Goal: Task Accomplishment & Management: Manage account settings

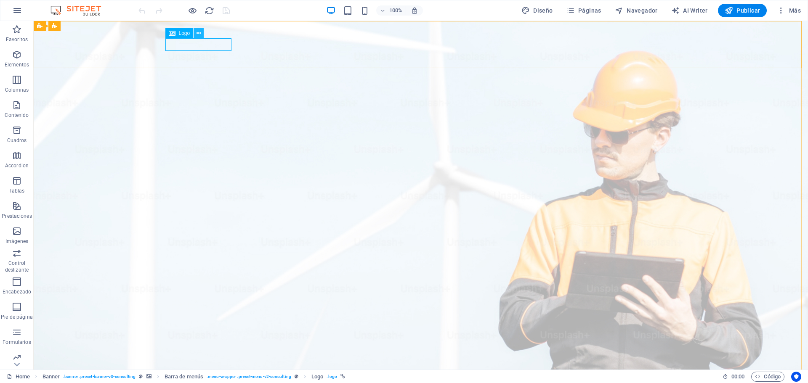
click at [197, 33] on icon at bounding box center [199, 33] width 5 height 9
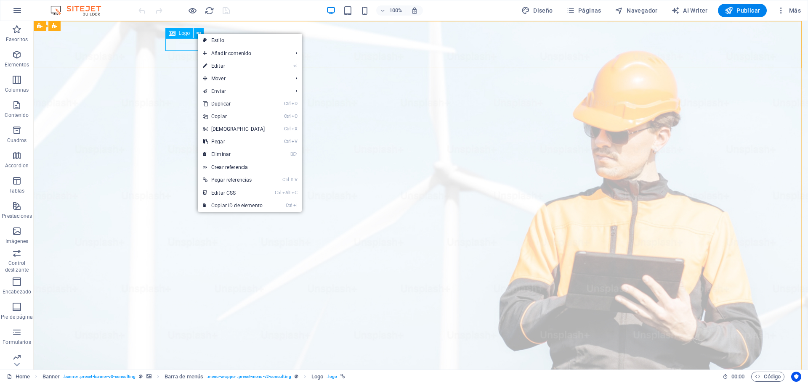
click at [187, 35] on span "Logo" at bounding box center [184, 33] width 11 height 5
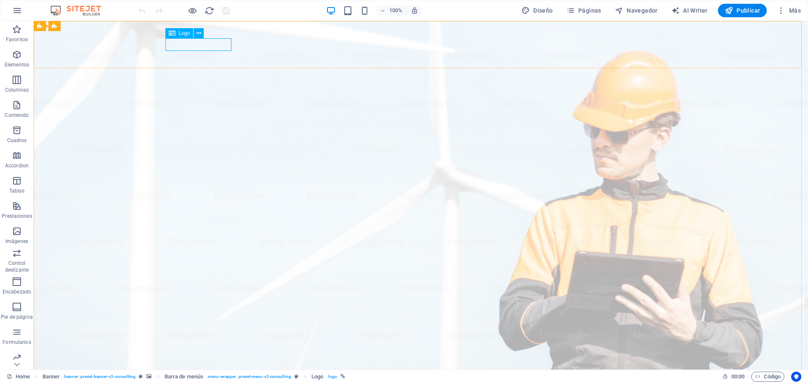
click at [189, 34] on span "Logo" at bounding box center [184, 33] width 11 height 5
select select "px"
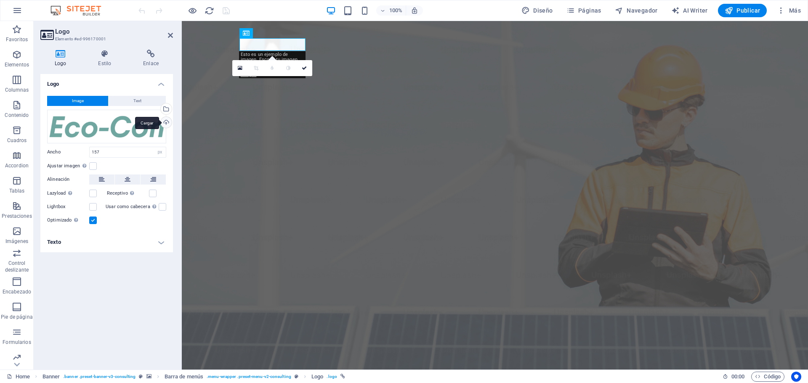
click at [165, 122] on div "Cargar" at bounding box center [165, 123] width 13 height 13
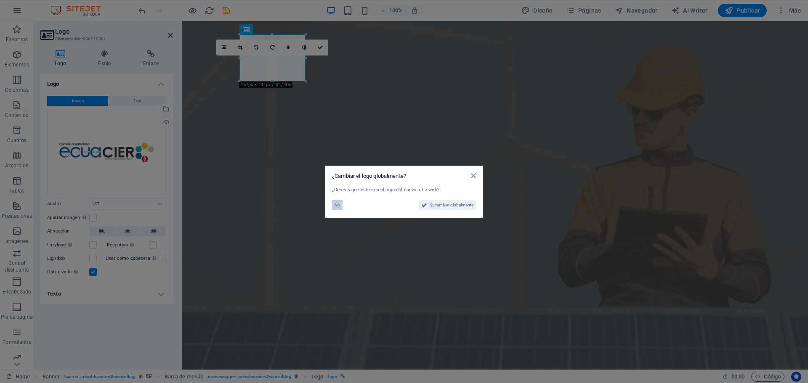
click at [337, 202] on span "No" at bounding box center [337, 205] width 5 height 10
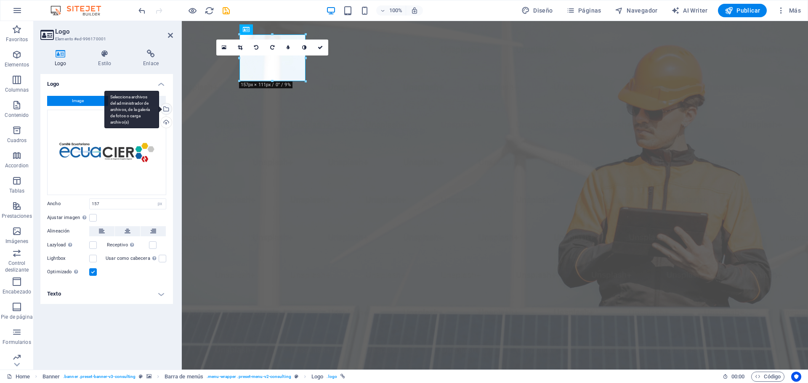
click at [166, 111] on div "Selecciona archivos del administrador de archivos, de la galería de fotos o car…" at bounding box center [165, 110] width 13 height 13
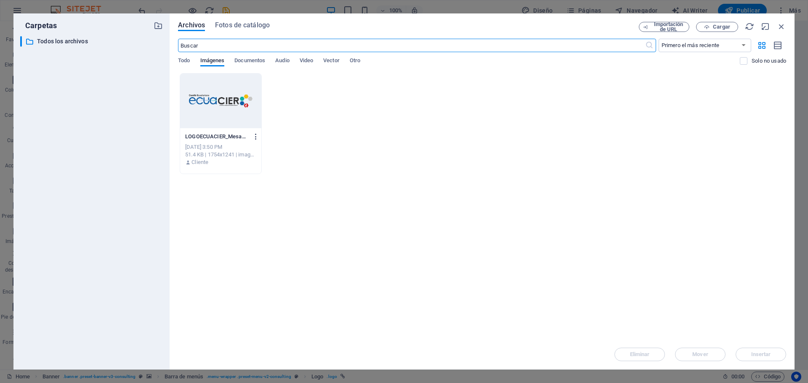
click at [254, 138] on icon "button" at bounding box center [256, 137] width 8 height 8
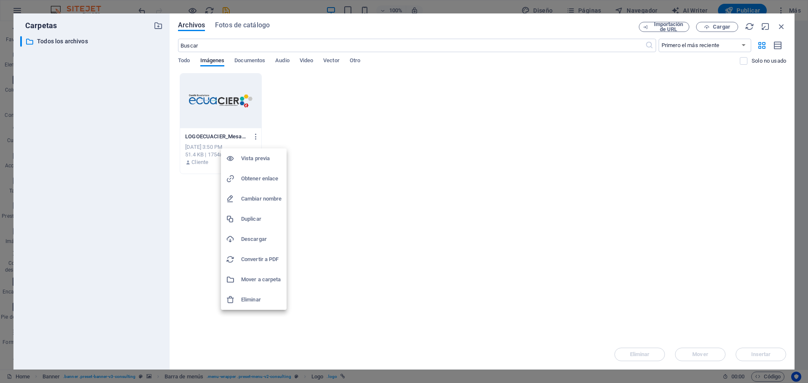
click at [244, 305] on li "Eliminar" at bounding box center [254, 300] width 66 height 20
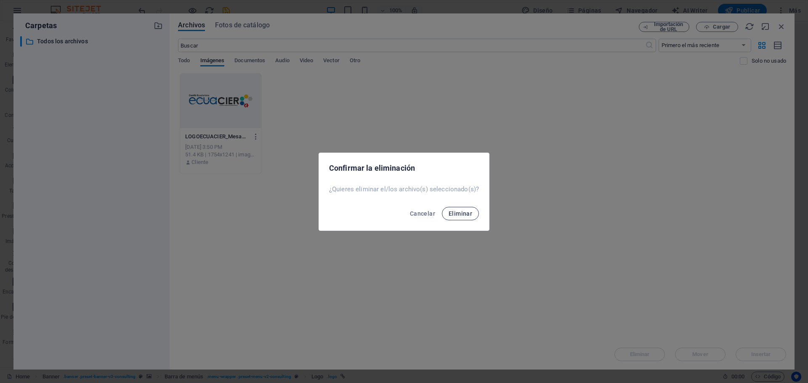
click at [446, 211] on button "Eliminar" at bounding box center [460, 213] width 37 height 13
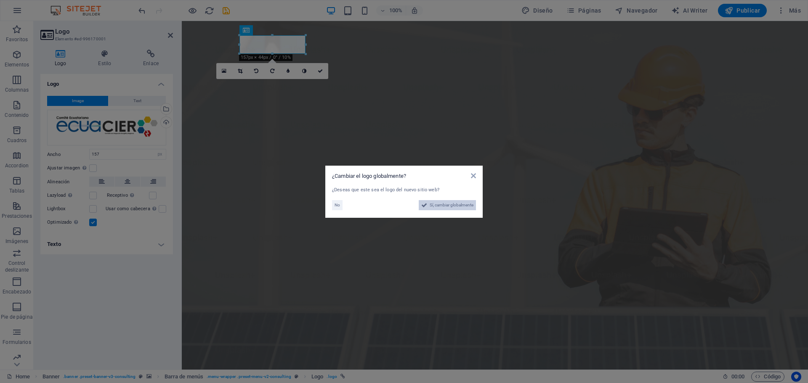
click at [446, 206] on span "Sí, cambiar globalmente" at bounding box center [452, 205] width 44 height 10
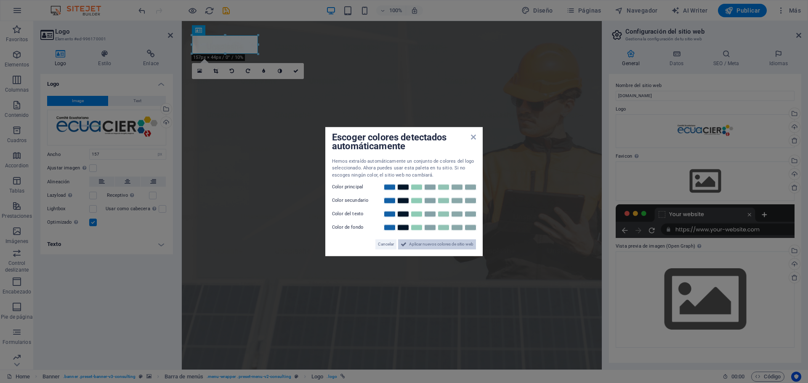
click at [441, 245] on span "Aplicar nuevos colores de sitio web" at bounding box center [441, 244] width 64 height 10
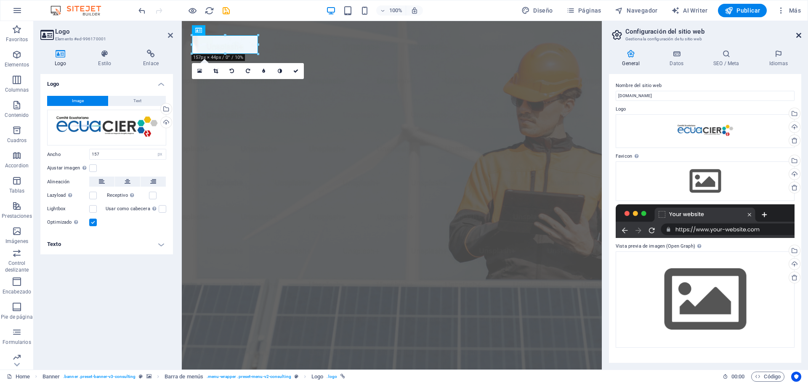
click at [799, 35] on icon at bounding box center [798, 35] width 5 height 7
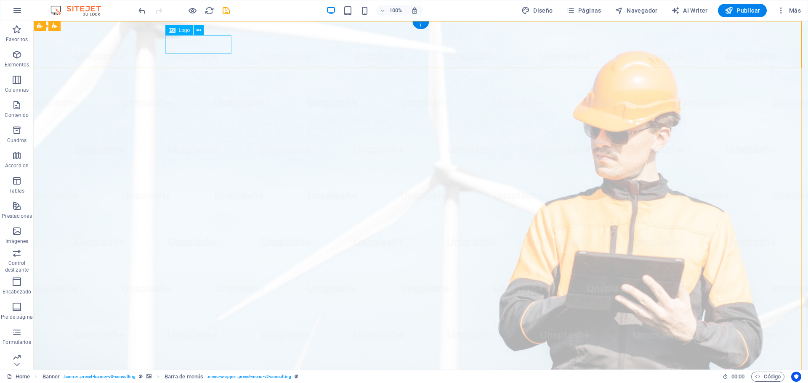
click at [195, 29] on button at bounding box center [199, 30] width 10 height 10
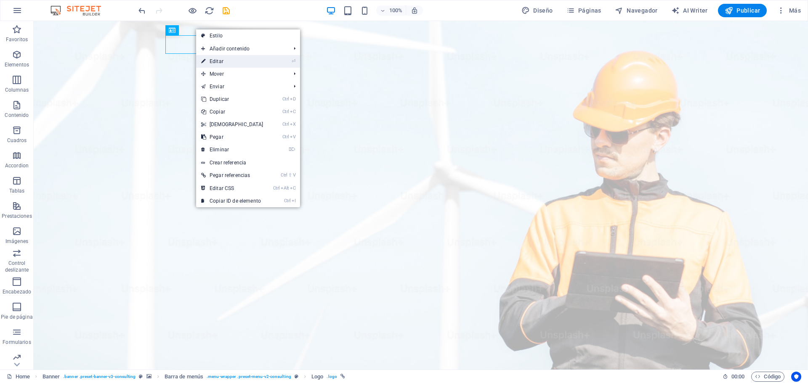
click at [277, 64] on li "⏎ Editar" at bounding box center [248, 61] width 104 height 13
click at [218, 61] on link "⏎ Editar" at bounding box center [232, 61] width 72 height 13
select select "px"
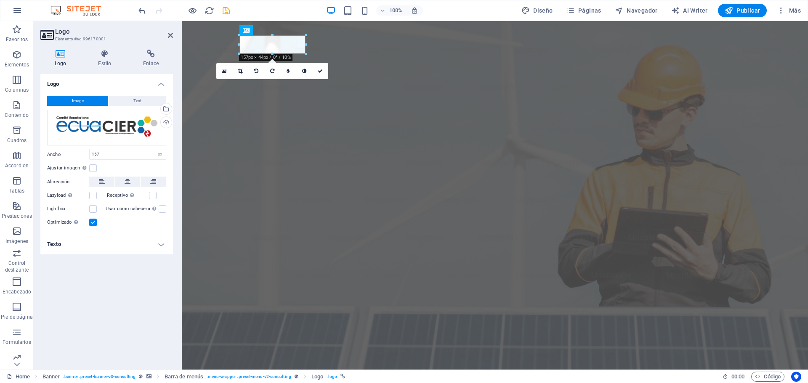
click at [160, 245] on h4 "Texto" at bounding box center [106, 244] width 133 height 20
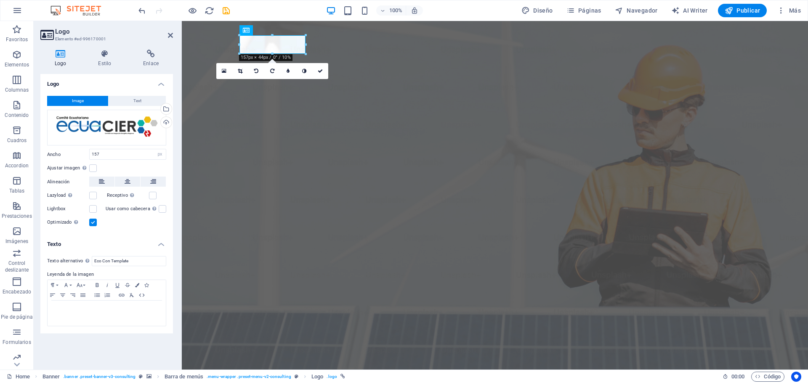
click at [160, 245] on h4 "Texto" at bounding box center [106, 241] width 133 height 15
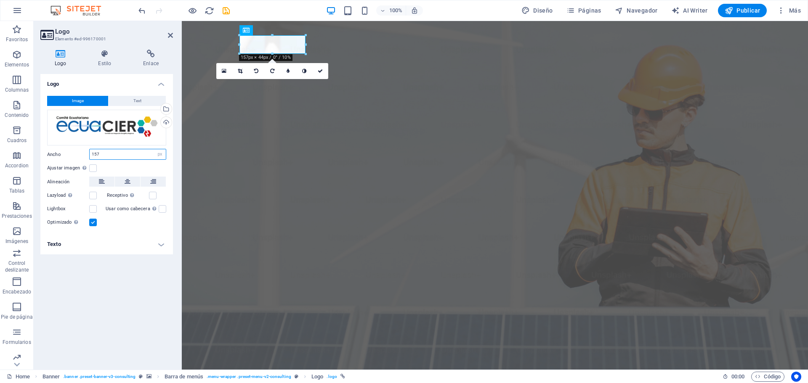
click at [103, 154] on input "157" at bounding box center [128, 154] width 76 height 10
drag, startPoint x: 118, startPoint y: 154, endPoint x: 17, endPoint y: 146, distance: 100.9
click at [17, 146] on section "Favoritos Elementos Columnas Contenido Cuadros Accordion Tablas Prestaciones Im…" at bounding box center [404, 195] width 808 height 349
type input "200"
click at [134, 245] on h4 "Texto" at bounding box center [106, 244] width 133 height 20
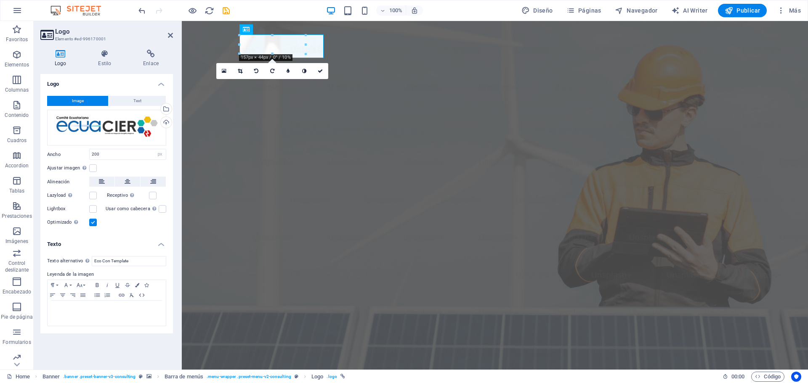
click at [134, 245] on h4 "Texto" at bounding box center [106, 241] width 133 height 15
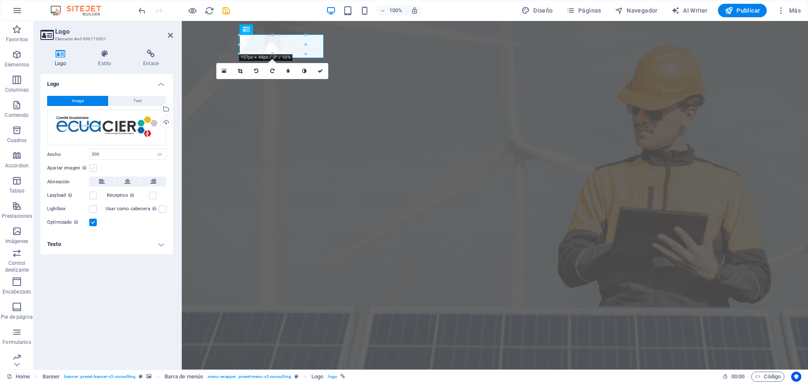
click at [89, 167] on label at bounding box center [93, 169] width 8 height 8
click at [0, 0] on input "Ajustar imagen Ajustar imagen automáticamente a un ancho y alto fijo" at bounding box center [0, 0] width 0 height 0
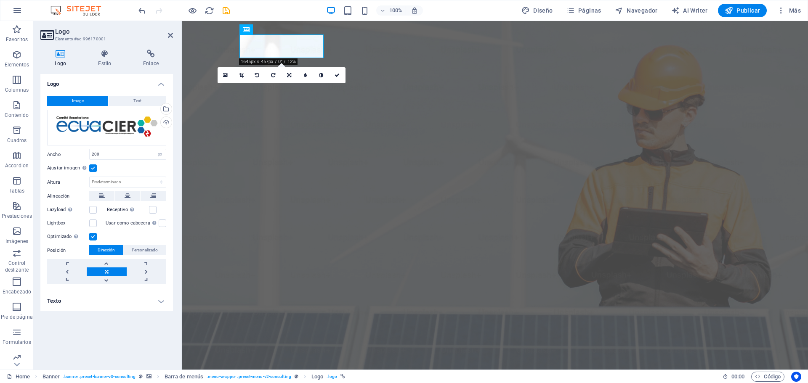
click at [106, 270] on link at bounding box center [107, 272] width 40 height 8
click at [146, 264] on link at bounding box center [147, 263] width 40 height 8
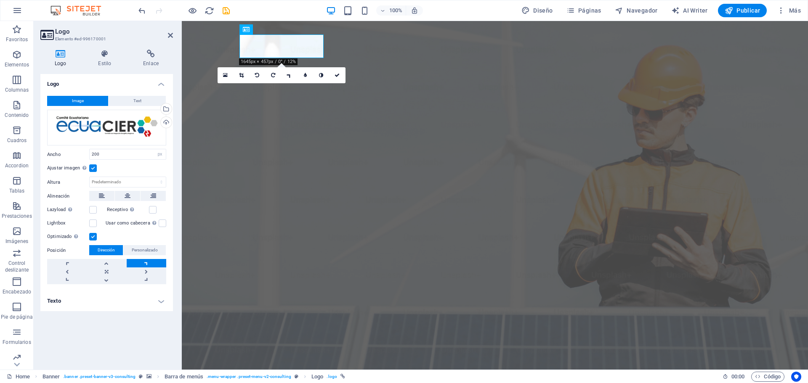
click at [146, 264] on link at bounding box center [147, 263] width 40 height 8
click at [110, 272] on link at bounding box center [107, 272] width 40 height 8
click at [151, 249] on span "Personalizado" at bounding box center [145, 250] width 26 height 10
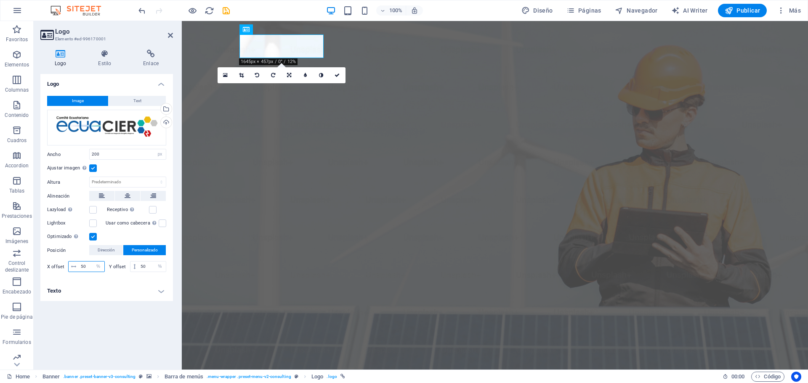
drag, startPoint x: 85, startPoint y: 268, endPoint x: 63, endPoint y: 266, distance: 22.8
click at [63, 266] on div "X offset 50 px rem % vh vw" at bounding box center [76, 266] width 58 height 11
type input "60"
click at [85, 284] on h4 "Texto" at bounding box center [106, 291] width 133 height 20
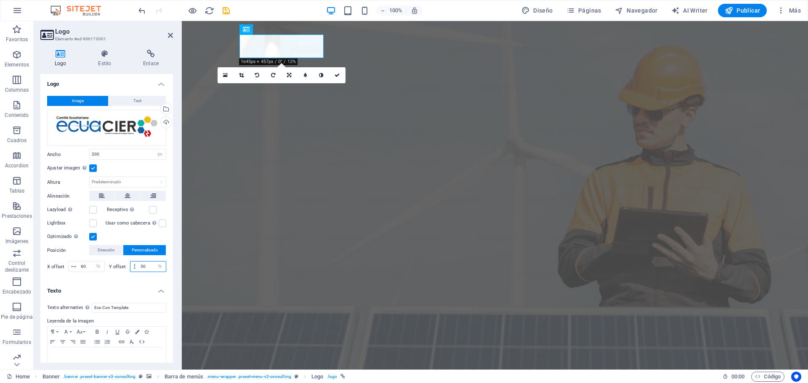
drag, startPoint x: 147, startPoint y: 264, endPoint x: 112, endPoint y: 259, distance: 35.2
click at [112, 259] on div "X offset 60 px rem % vh vw Y offset 50 px rem % vh vw" at bounding box center [106, 266] width 119 height 15
type input "60"
click at [85, 266] on input "60" at bounding box center [92, 267] width 26 height 10
click at [336, 77] on icon at bounding box center [337, 75] width 5 height 5
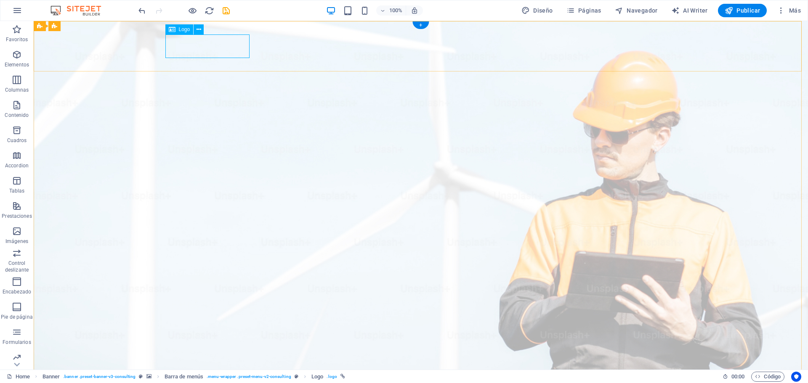
click at [172, 29] on icon at bounding box center [172, 29] width 7 height 10
select select "px"
select select "%"
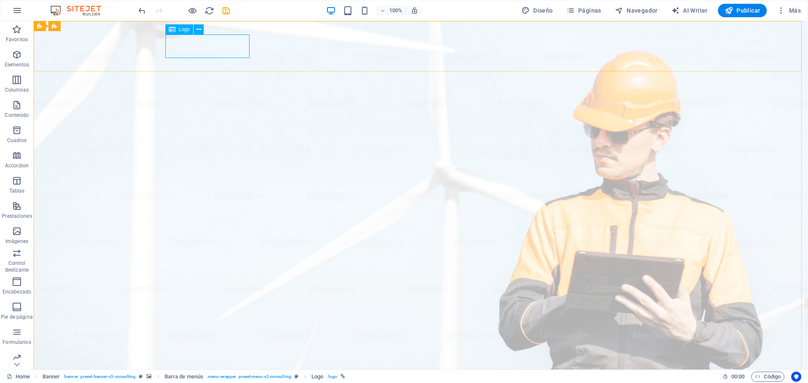
select select "%"
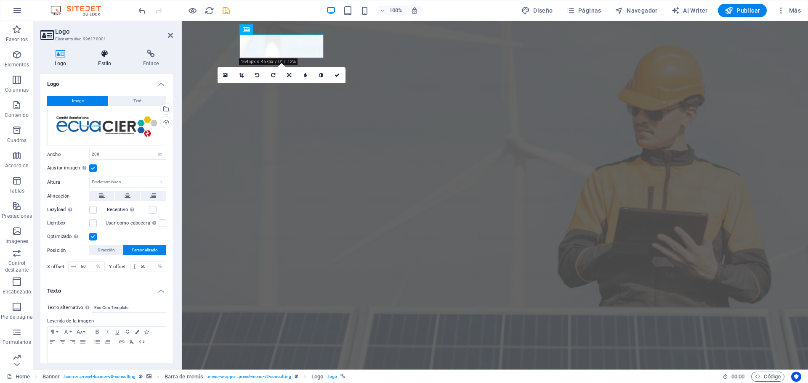
click at [109, 58] on h4 "Estilo" at bounding box center [106, 59] width 45 height 18
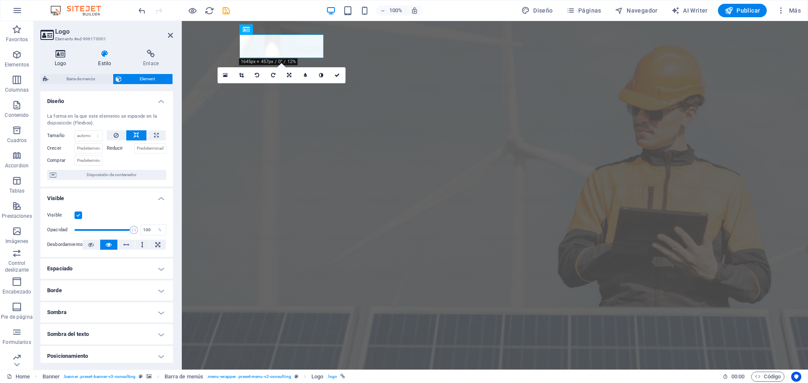
click at [64, 59] on h4 "Logo" at bounding box center [61, 59] width 43 height 18
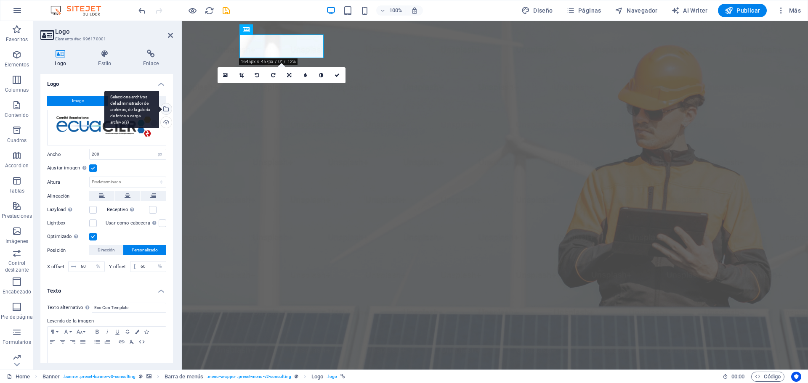
click at [165, 107] on div "Selecciona archivos del administrador de archivos, de la galería de fotos o car…" at bounding box center [165, 110] width 13 height 13
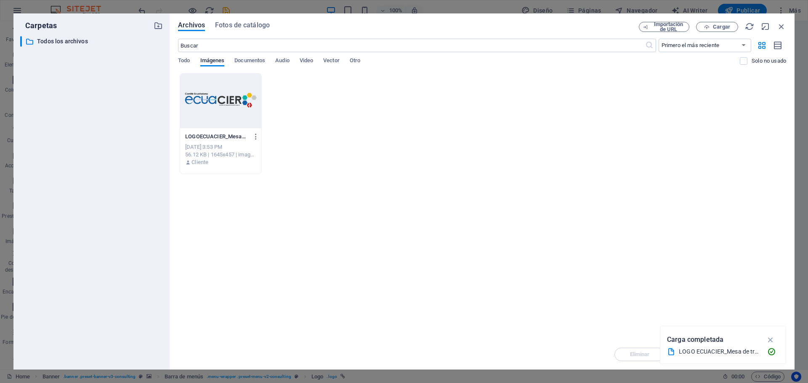
click at [236, 103] on div at bounding box center [220, 101] width 81 height 55
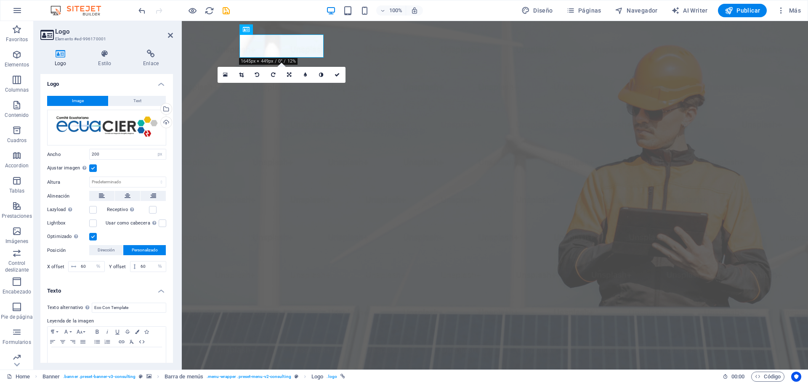
click at [91, 169] on label at bounding box center [93, 169] width 8 height 8
click at [0, 0] on input "Ajustar imagen Ajustar imagen automáticamente a un ancho y alto fijo" at bounding box center [0, 0] width 0 height 0
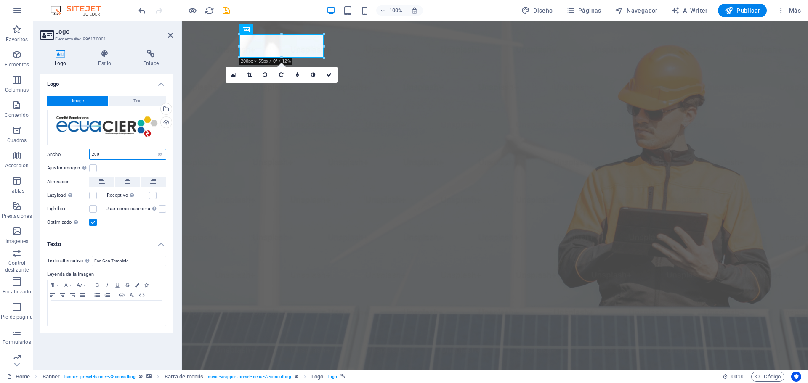
click at [109, 153] on input "200" at bounding box center [128, 154] width 76 height 10
drag, startPoint x: 109, startPoint y: 153, endPoint x: 65, endPoint y: 146, distance: 44.3
click at [65, 146] on div "Image Text Arrastra archivos aquí, haz clic para escoger archivos o selecciona …" at bounding box center [106, 162] width 133 height 146
click at [103, 58] on h4 "Estilo" at bounding box center [106, 59] width 45 height 18
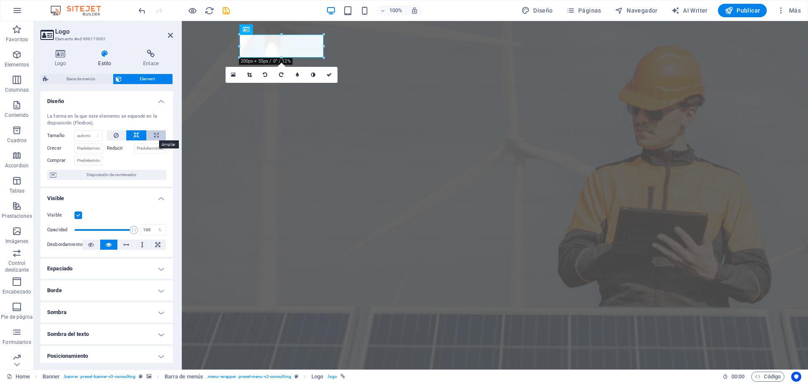
click at [154, 136] on icon at bounding box center [156, 135] width 5 height 10
type input "100"
select select "%"
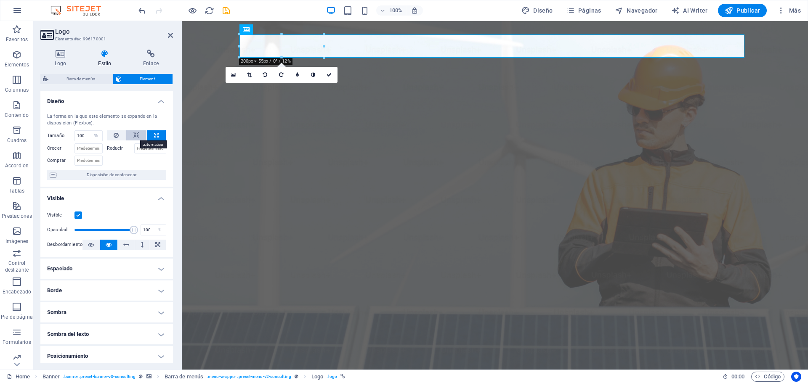
click at [128, 132] on button at bounding box center [136, 135] width 20 height 10
select select "DISABLED_OPTION_VALUE"
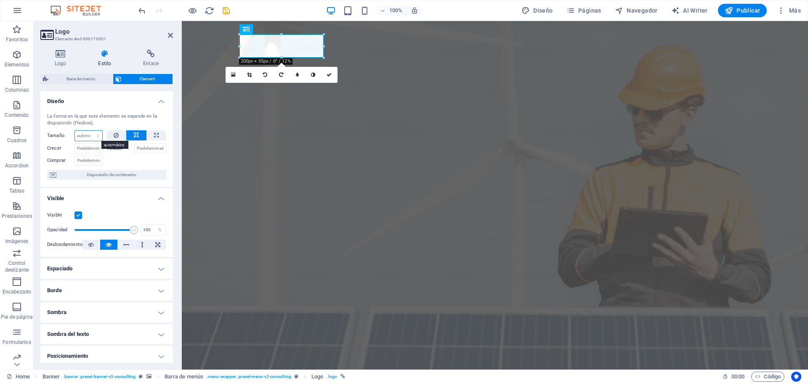
click at [98, 134] on select "Predeterminado automático px % 1/1 1/2 1/3 1/4 1/5 1/6 1/7 1/8 1/9 1/10" at bounding box center [88, 136] width 27 height 10
click at [158, 199] on h4 "Visible" at bounding box center [106, 196] width 133 height 15
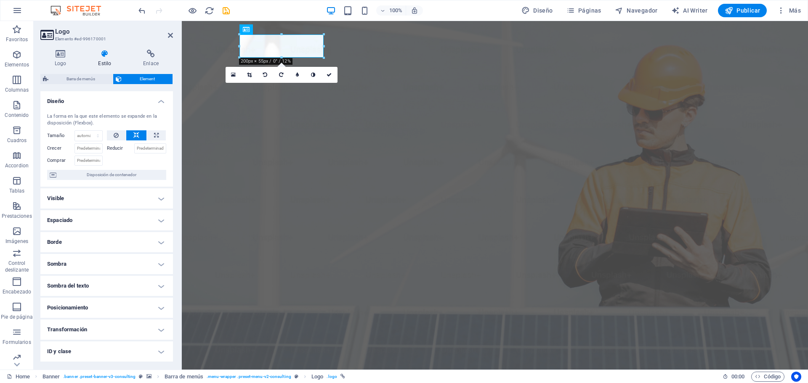
click at [158, 199] on h4 "Visible" at bounding box center [106, 199] width 133 height 20
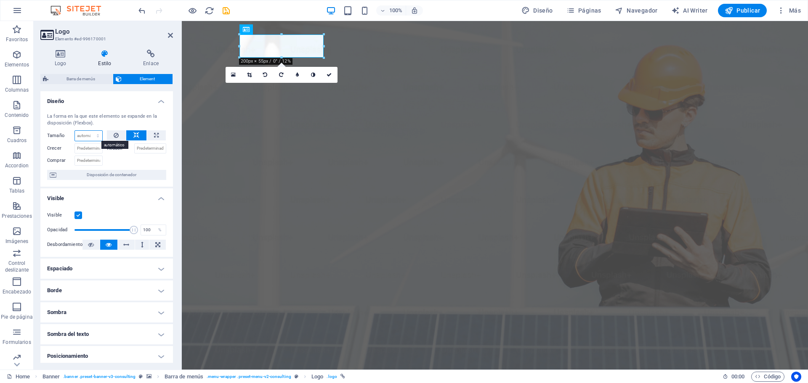
click at [96, 134] on select "Predeterminado automático px % 1/1 1/2 1/3 1/4 1/5 1/6 1/7 1/8 1/9 1/10" at bounding box center [88, 136] width 27 height 10
click at [161, 136] on button at bounding box center [156, 135] width 19 height 10
type input "100"
select select "%"
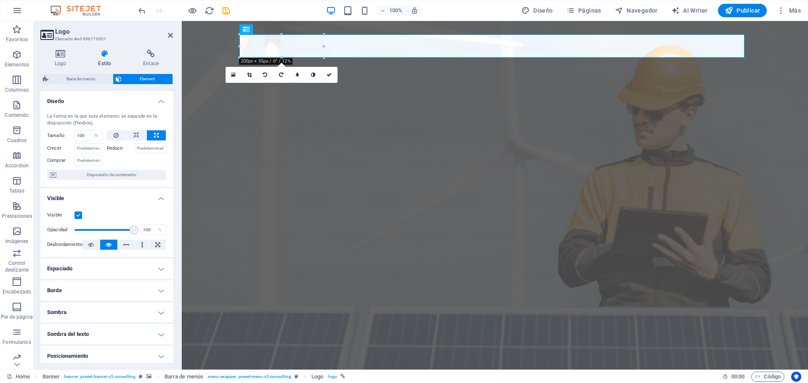
click at [161, 136] on button at bounding box center [156, 135] width 19 height 10
click at [131, 135] on button at bounding box center [136, 135] width 20 height 10
select select "DISABLED_OPTION_VALUE"
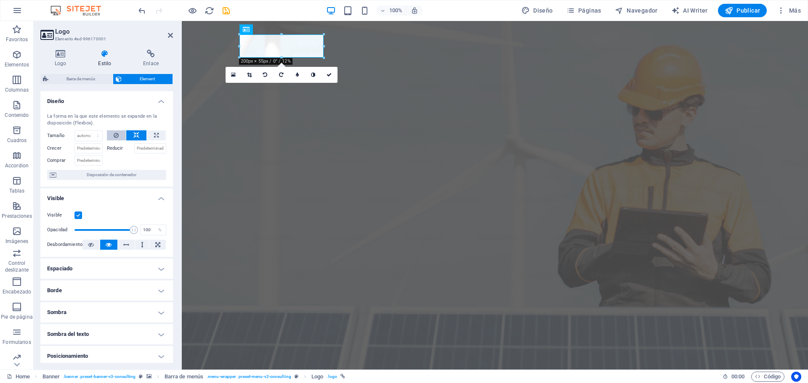
click at [120, 133] on button at bounding box center [116, 135] width 19 height 10
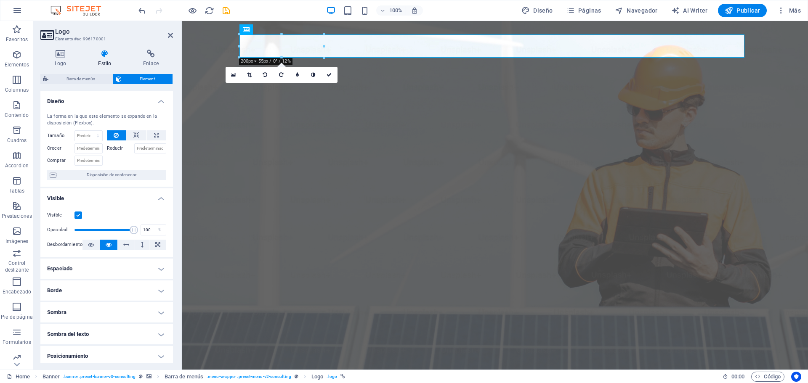
click at [120, 133] on button at bounding box center [116, 135] width 19 height 10
click at [133, 135] on icon at bounding box center [136, 135] width 6 height 10
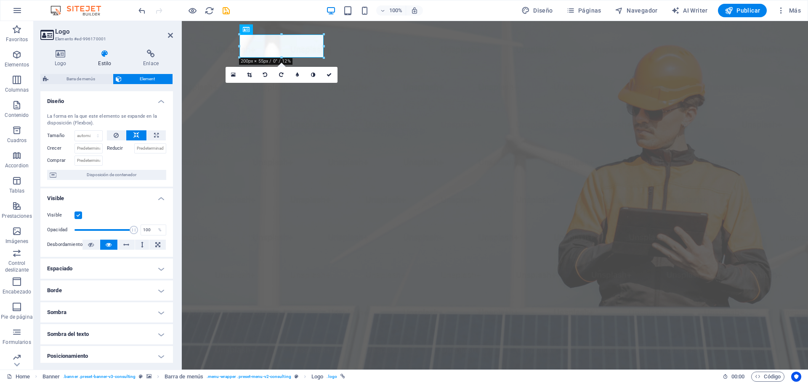
click at [158, 202] on h4 "Visible" at bounding box center [106, 196] width 133 height 15
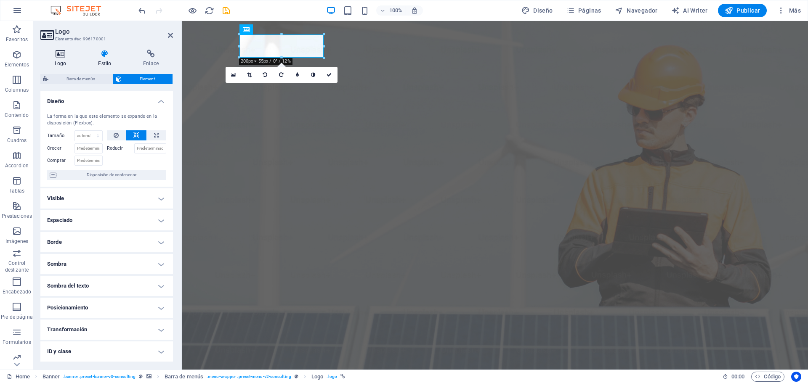
click at [59, 52] on icon at bounding box center [60, 54] width 40 height 8
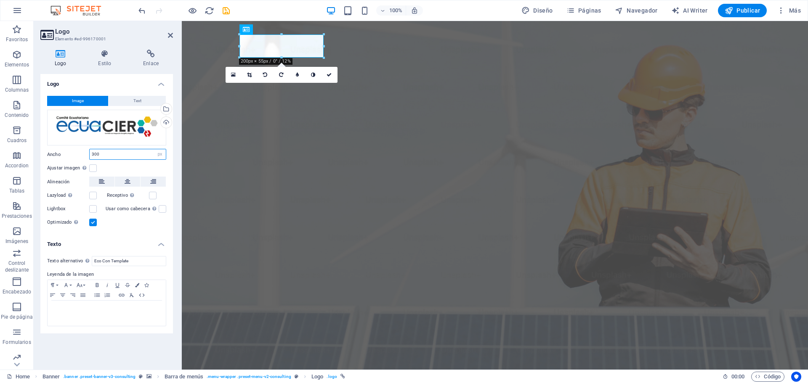
type input "300"
click at [144, 166] on div "Ajustar imagen Ajustar imagen automáticamente a un ancho y alto fijo" at bounding box center [106, 168] width 119 height 10
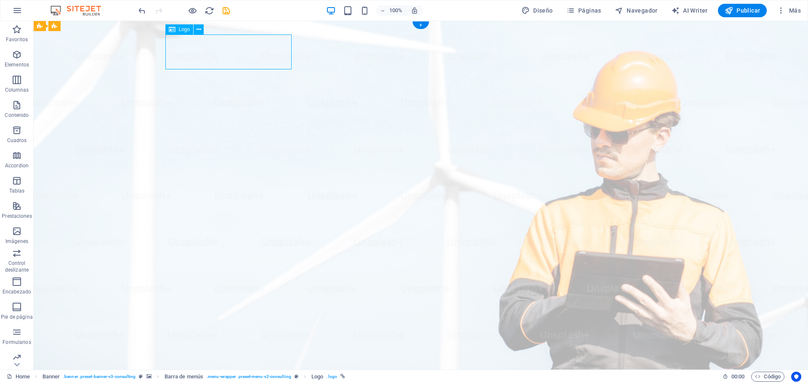
select select "px"
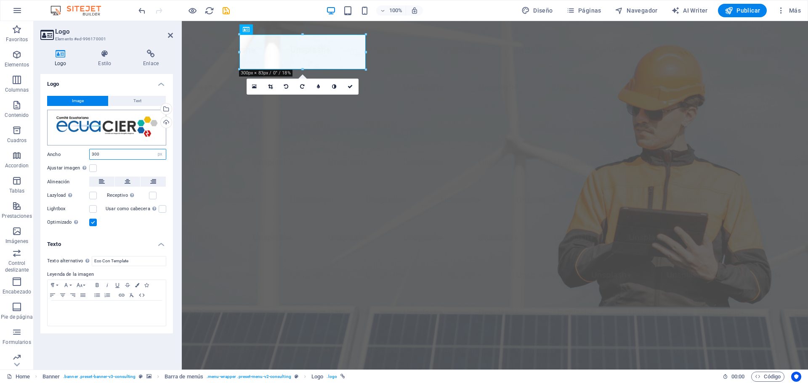
drag, startPoint x: 120, startPoint y: 154, endPoint x: 81, endPoint y: 144, distance: 40.0
click at [81, 144] on div "Image Text Arrastra archivos aquí, haz clic para escoger archivos o selecciona …" at bounding box center [106, 162] width 133 height 146
type input "350"
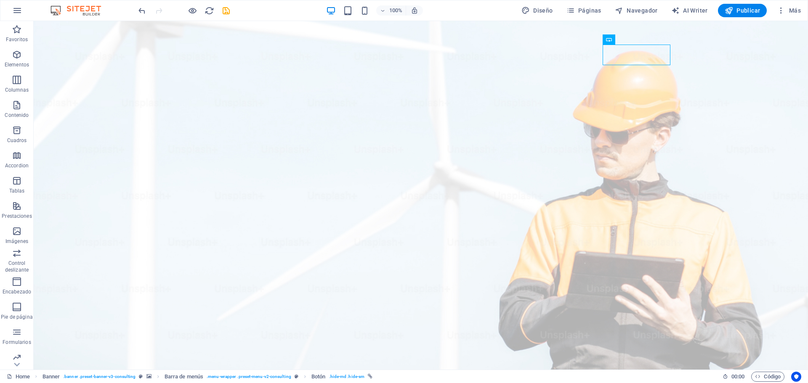
click at [554, 18] on div "100% Diseño Páginas Navegador AI Writer Publicar Más" at bounding box center [403, 10] width 807 height 20
click at [544, 8] on span "Diseño" at bounding box center [537, 10] width 32 height 8
select select "px"
select select "400"
select select "px"
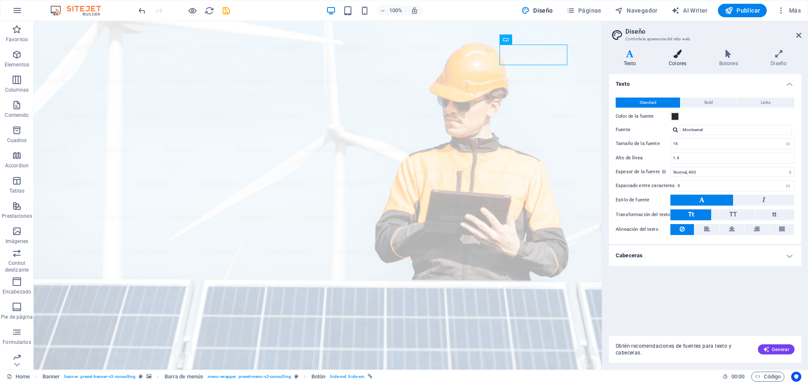
click at [681, 59] on h4 "Colores" at bounding box center [679, 59] width 50 height 18
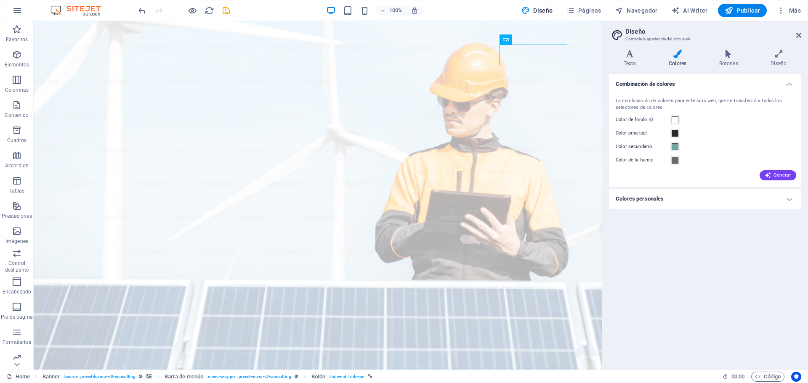
click at [728, 197] on h4 "Colores personales" at bounding box center [705, 199] width 192 height 20
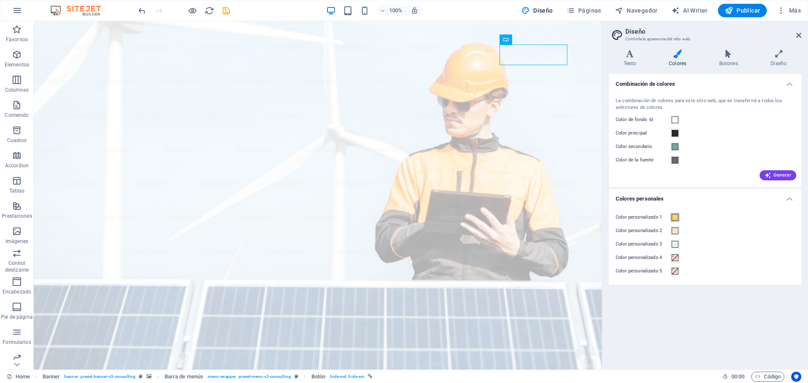
click at [675, 214] on span at bounding box center [675, 217] width 7 height 7
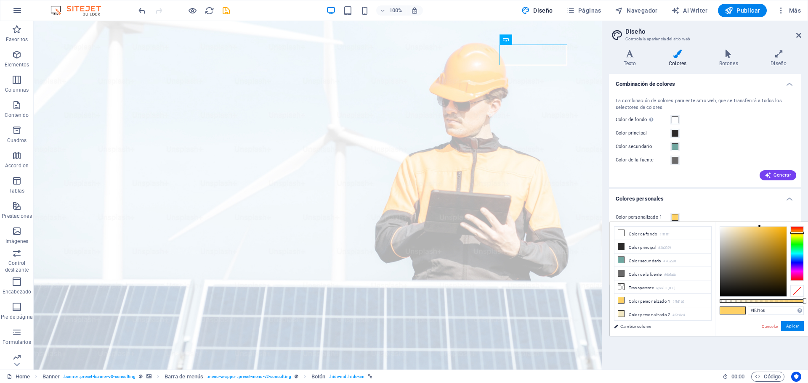
click at [738, 149] on div "Color secundario" at bounding box center [705, 147] width 179 height 10
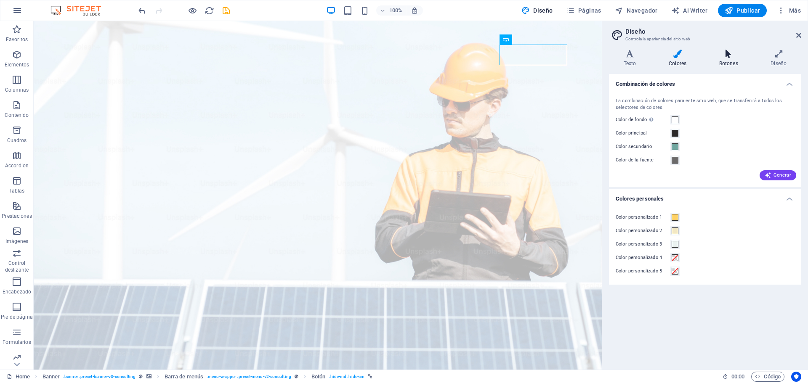
click at [726, 52] on icon at bounding box center [728, 54] width 48 height 8
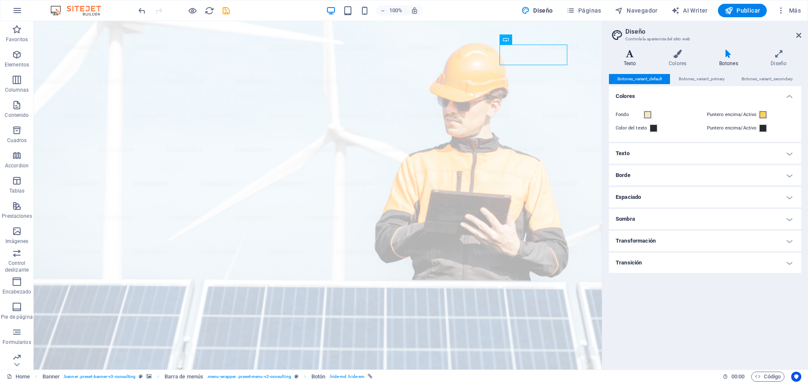
click at [629, 58] on h4 "Texto" at bounding box center [631, 59] width 45 height 18
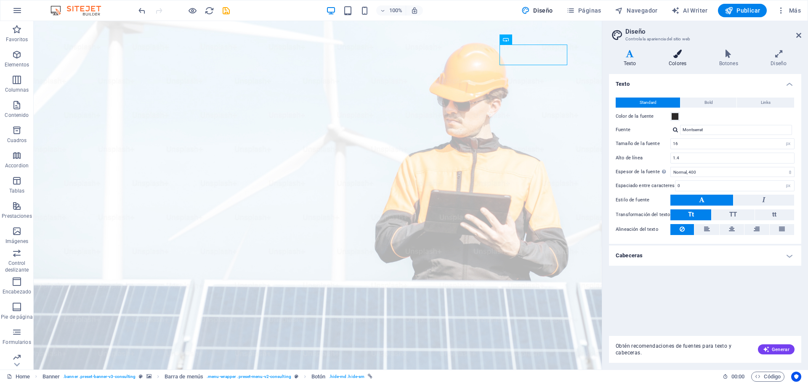
click at [680, 53] on icon at bounding box center [677, 54] width 47 height 8
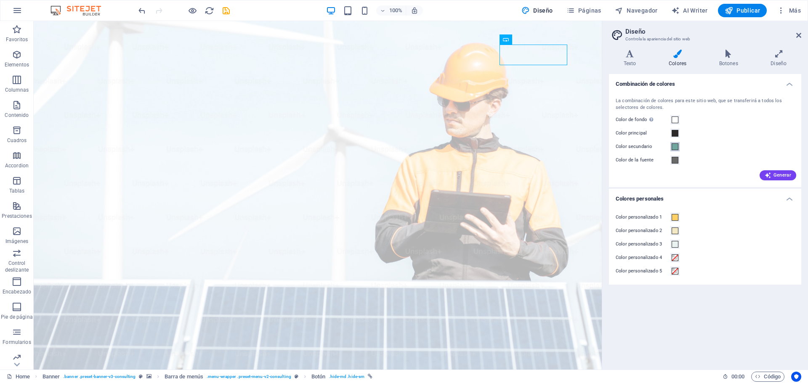
click at [679, 149] on button "Color secundario" at bounding box center [674, 146] width 9 height 9
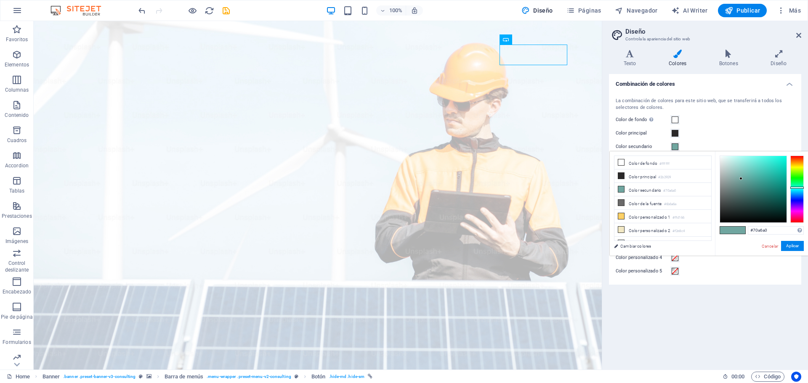
click at [710, 142] on div "Color secundario" at bounding box center [705, 147] width 179 height 10
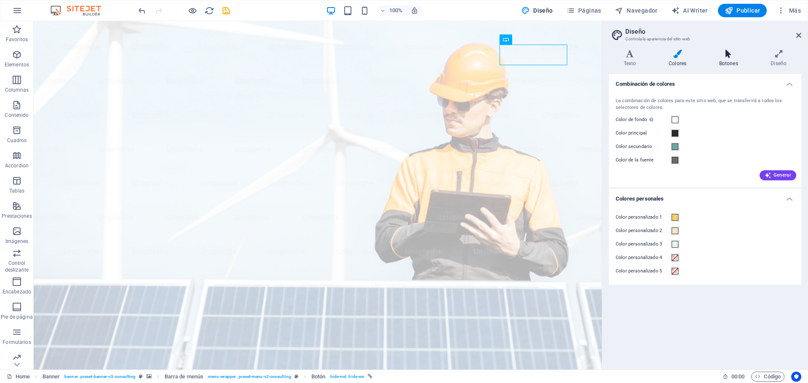
click at [726, 58] on icon at bounding box center [728, 54] width 48 height 8
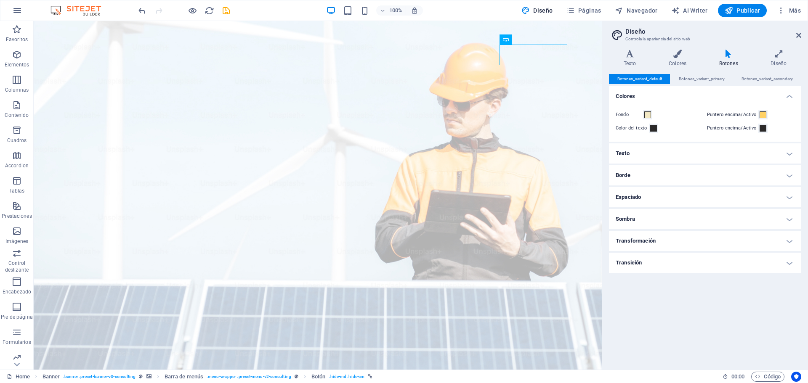
click at [658, 159] on h4 "Texto" at bounding box center [705, 153] width 192 height 20
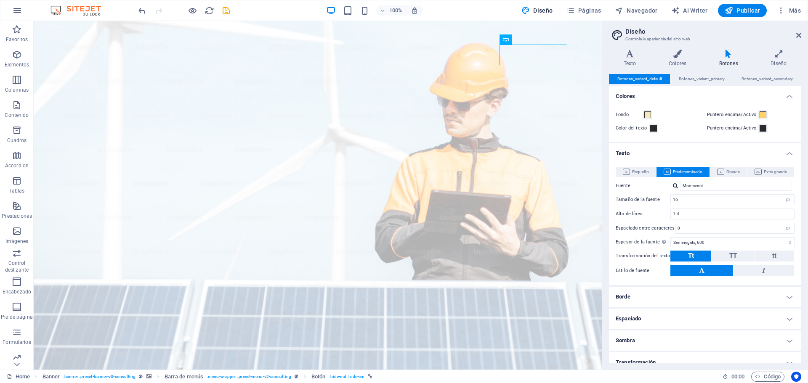
click at [658, 159] on div "Pequeño Predeterminado Grande Extra grande Fuente Montserrat Tamaño de la fuent…" at bounding box center [705, 222] width 196 height 127
click at [648, 156] on h4 "Texto" at bounding box center [705, 150] width 192 height 15
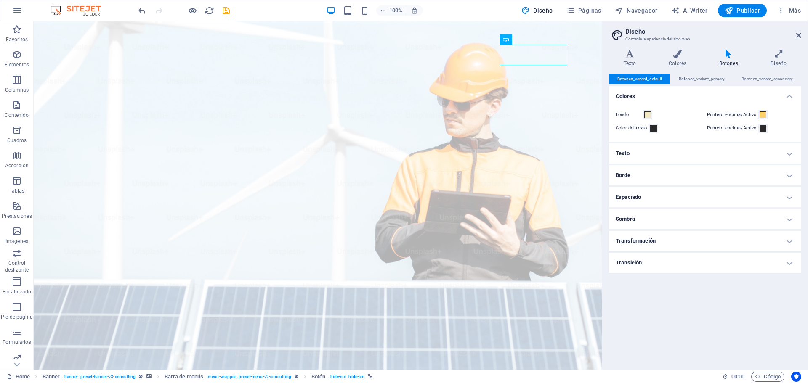
click at [652, 178] on h4 "Borde" at bounding box center [705, 175] width 192 height 20
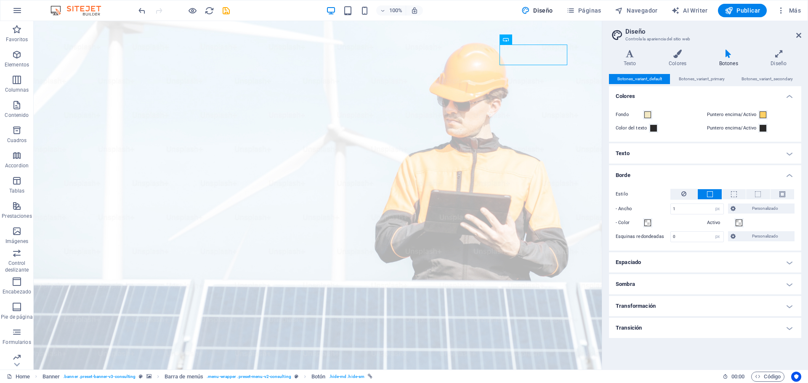
click at [652, 178] on h4 "Borde" at bounding box center [705, 172] width 192 height 15
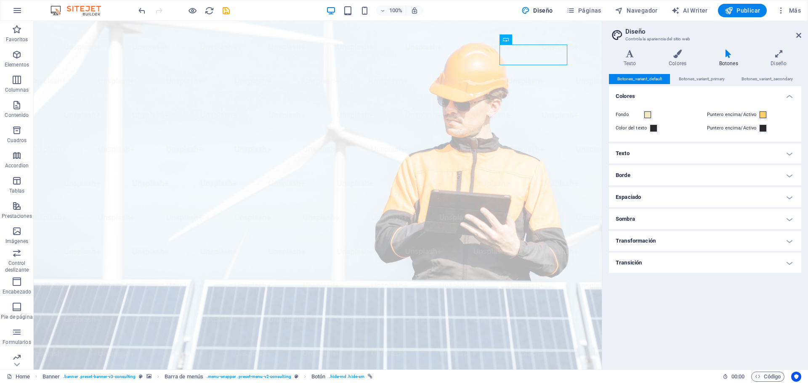
click at [651, 197] on h4 "Espaciado" at bounding box center [705, 197] width 192 height 20
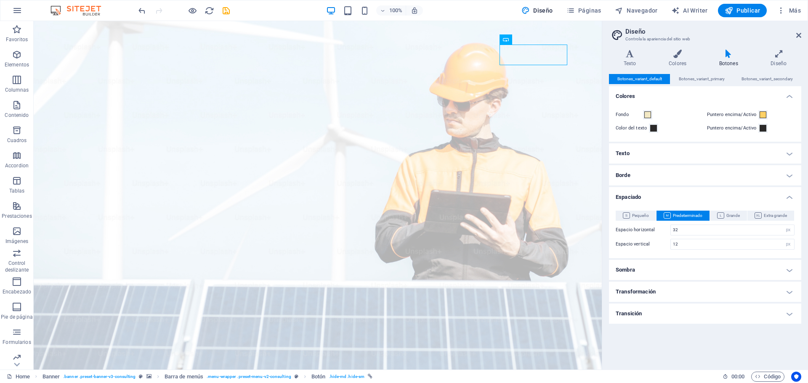
click at [651, 197] on h4 "Espaciado" at bounding box center [705, 194] width 192 height 15
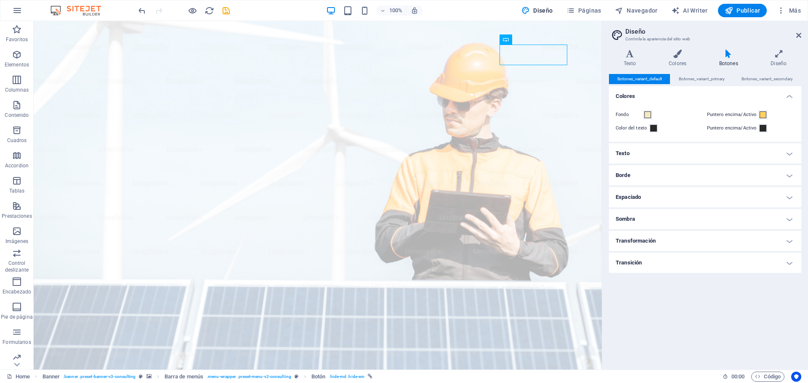
click at [648, 219] on h4 "Sombra" at bounding box center [705, 219] width 192 height 20
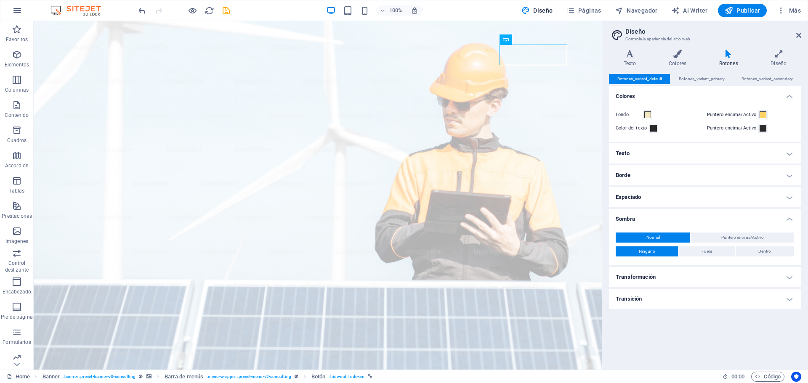
click at [648, 219] on h4 "Sombra" at bounding box center [705, 216] width 192 height 15
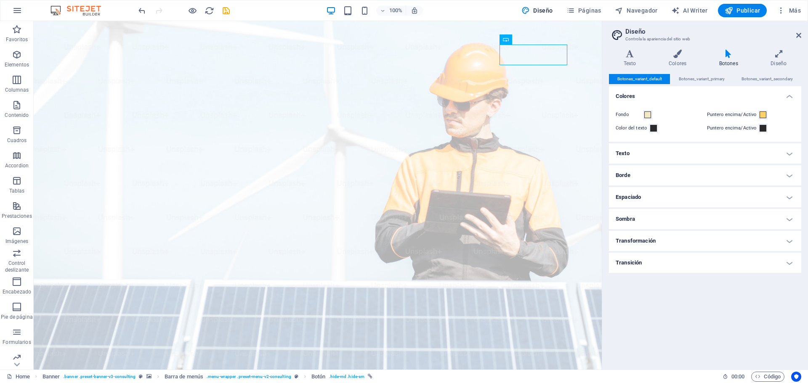
click at [653, 242] on h4 "Transformación" at bounding box center [705, 241] width 192 height 20
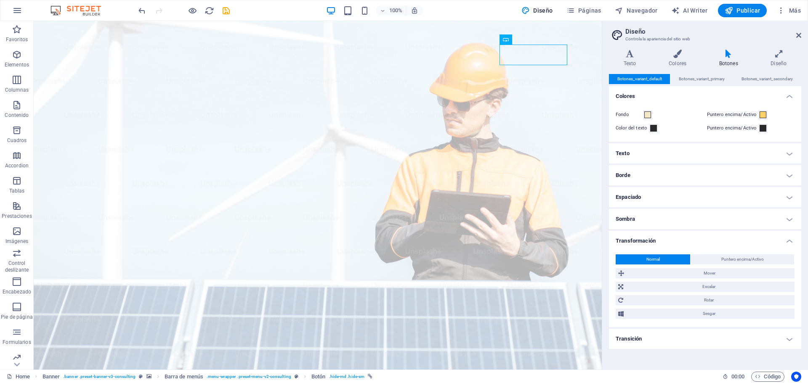
click at [653, 242] on h4 "Transformación" at bounding box center [705, 238] width 192 height 15
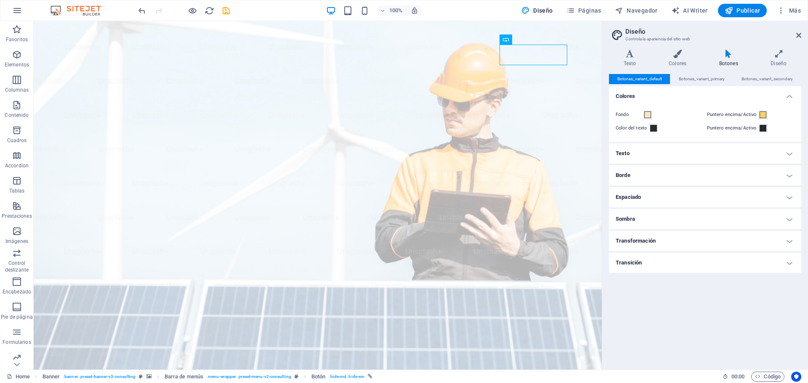
click at [654, 276] on div "Botones_variant_default Botones_variant_primary Botones_variant_secondary Color…" at bounding box center [705, 218] width 192 height 289
click at [647, 262] on h4 "Transición" at bounding box center [705, 263] width 192 height 20
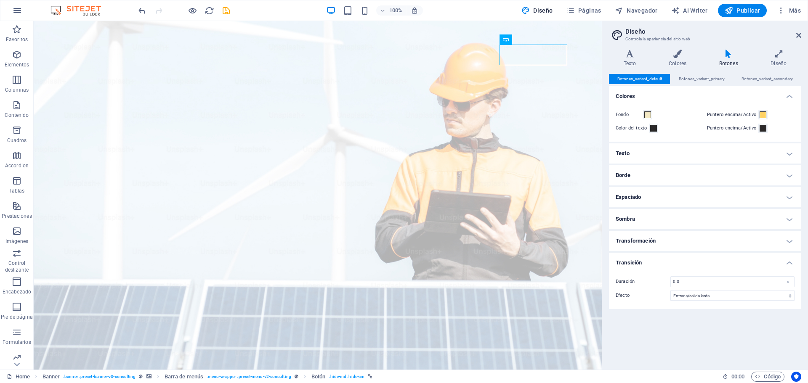
click at [647, 262] on h4 "Transición" at bounding box center [705, 260] width 192 height 15
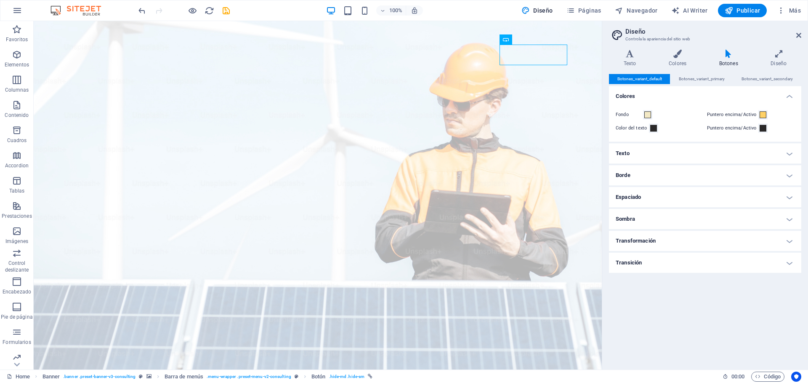
click at [687, 45] on div "Variantes Texto Colores Botones Diseño Texto Standard Bold Links Color de la fu…" at bounding box center [705, 206] width 206 height 327
click at [679, 56] on icon at bounding box center [677, 54] width 47 height 8
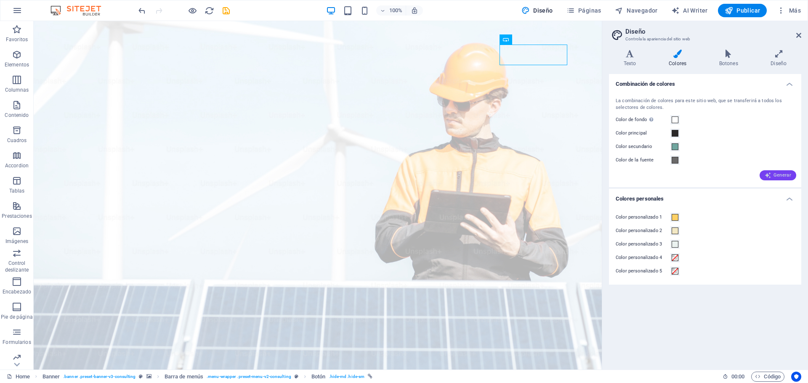
click at [785, 176] on span "Generar" at bounding box center [778, 175] width 27 height 7
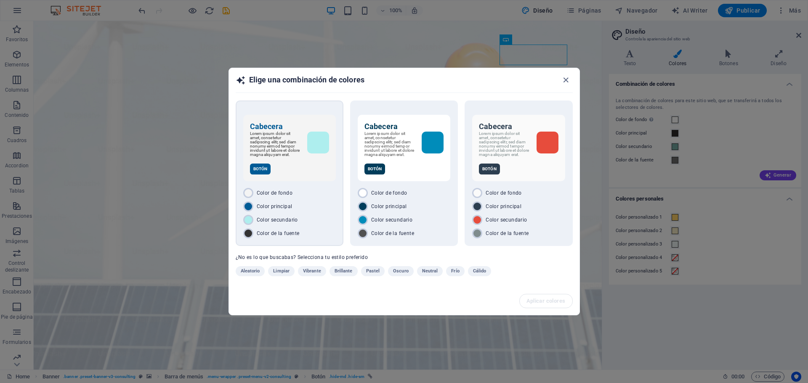
click at [265, 171] on p "Botón" at bounding box center [260, 169] width 21 height 11
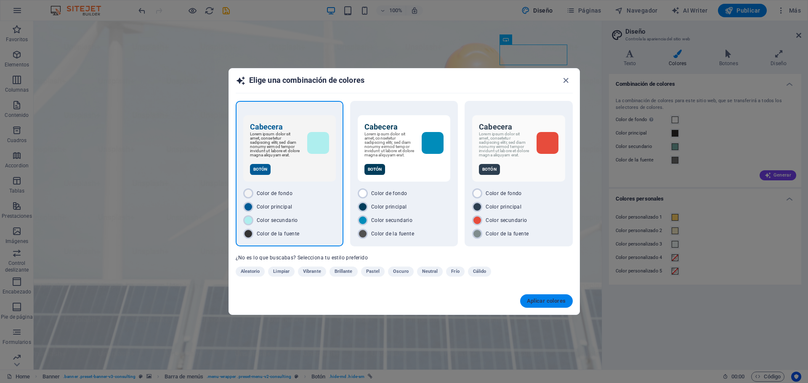
click at [549, 308] on button "Aplicar colores" at bounding box center [546, 301] width 53 height 13
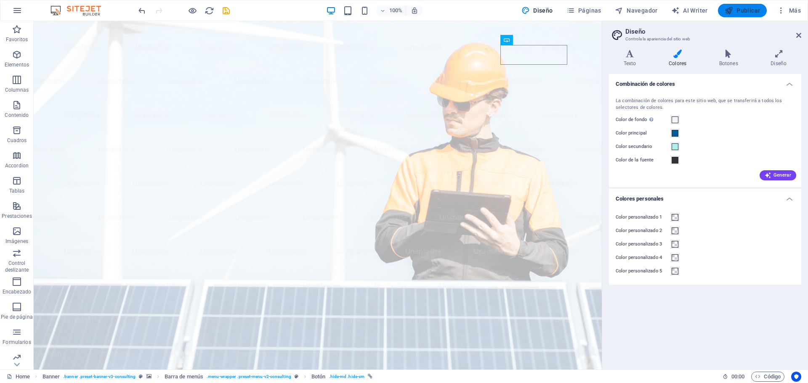
click at [737, 11] on span "Publicar" at bounding box center [743, 10] width 36 height 8
checkbox input "false"
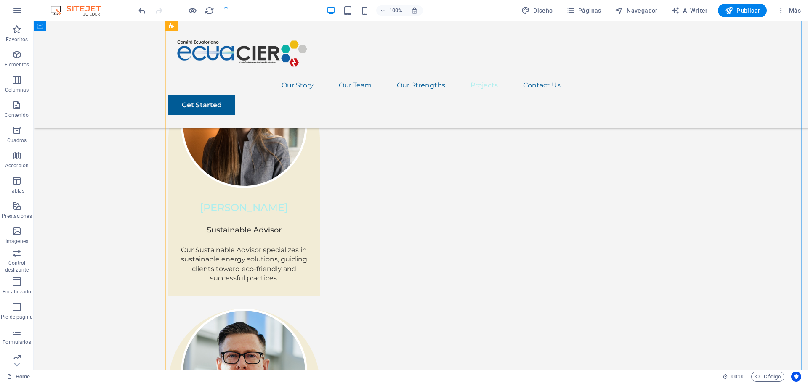
scroll to position [1782, 0]
